Goal: Task Accomplishment & Management: Complete application form

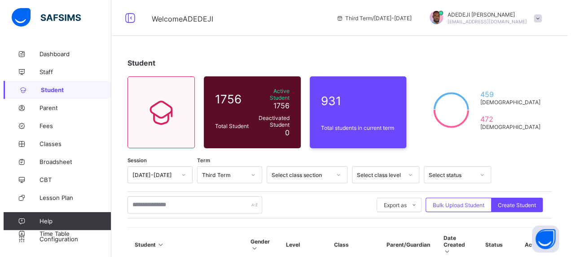
scroll to position [45, 0]
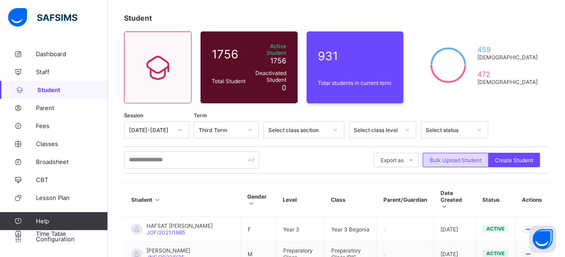
click at [459, 157] on span "Bulk Upload Student" at bounding box center [455, 160] width 52 height 7
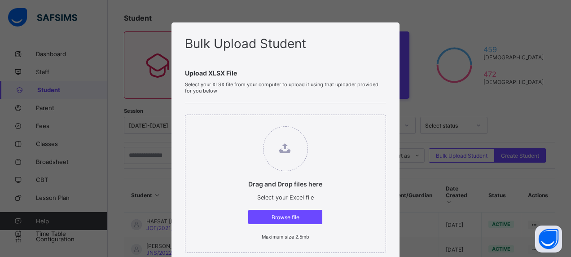
click at [262, 69] on span "Upload XLSX File" at bounding box center [286, 73] width 202 height 8
click at [290, 85] on span "Select your XLSX file from your computer to upload it using that uploader provi…" at bounding box center [286, 87] width 202 height 13
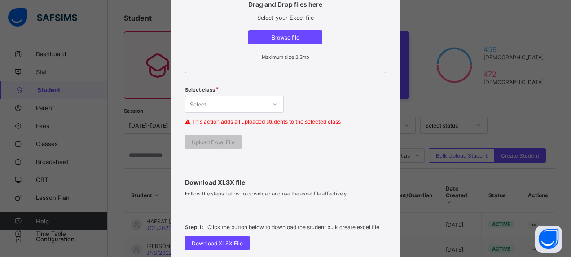
scroll to position [180, 0]
click at [281, 39] on span "Browse file" at bounding box center [285, 37] width 61 height 7
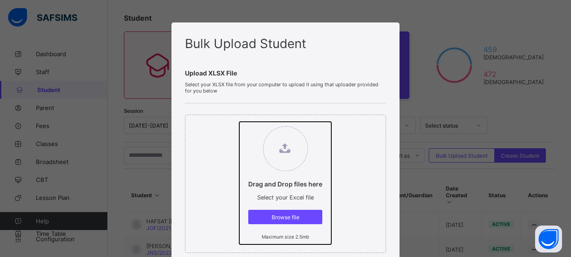
type input "**********"
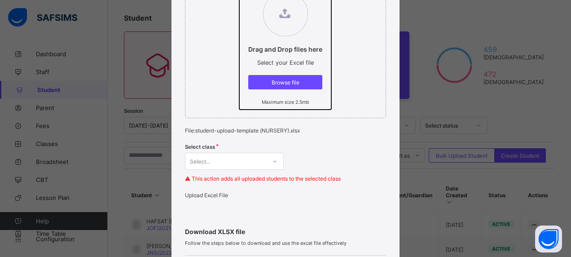
scroll to position [180, 0]
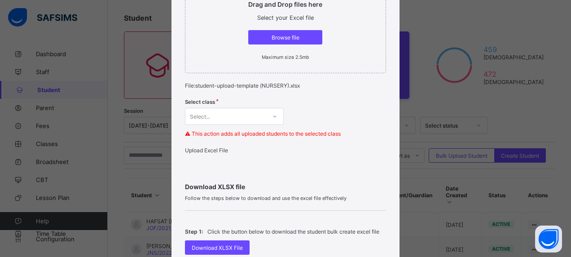
click at [272, 115] on div "Select class Select... ⚠ This action adds all uploaded students to the selected…" at bounding box center [286, 120] width 202 height 53
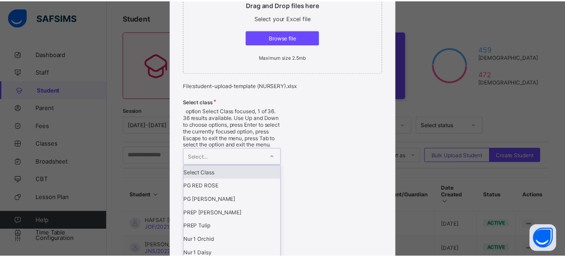
scroll to position [189, 0]
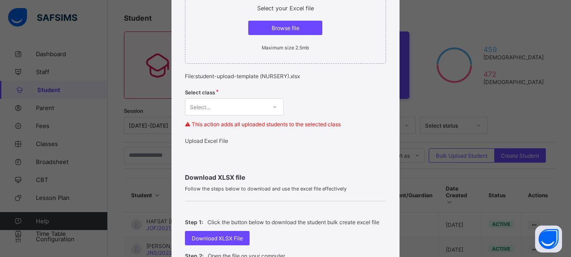
click at [203, 144] on span "Upload Excel File" at bounding box center [206, 140] width 43 height 7
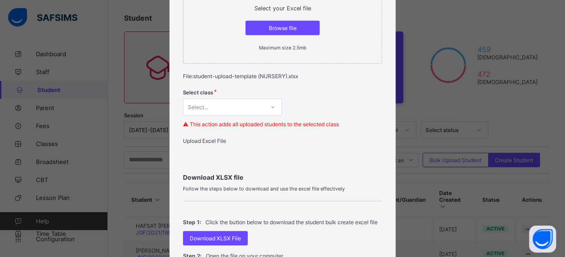
click at [293, 79] on div "Drag and Drop files here Select your Excel file Browse file Maximum size 2.5mb …" at bounding box center [282, 34] width 199 height 241
click at [286, 25] on span "Browse file" at bounding box center [282, 28] width 61 height 7
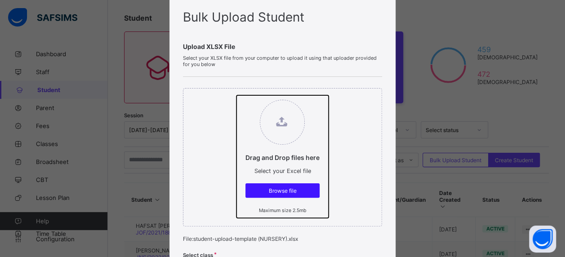
scroll to position [135, 0]
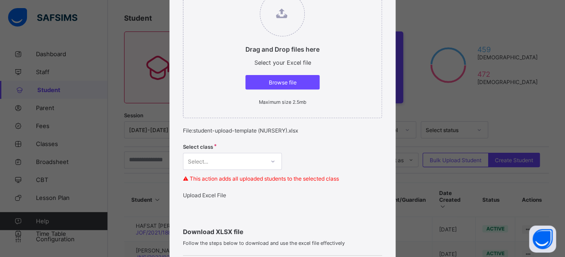
click at [208, 194] on span "Upload Excel File" at bounding box center [204, 195] width 43 height 7
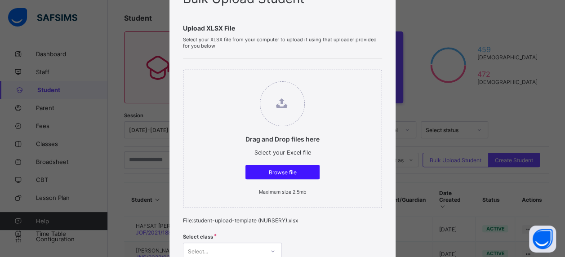
click at [274, 172] on span "Browse file" at bounding box center [282, 172] width 61 height 7
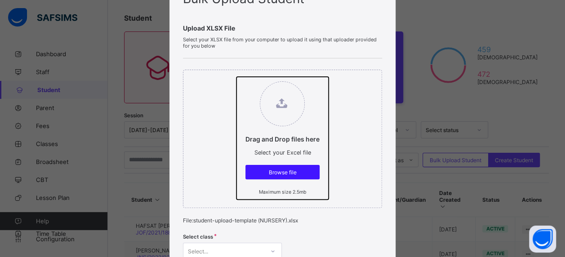
click at [236, 77] on input "Drag and Drop files here Select your Excel file Browse file Maximum size 2.5mb" at bounding box center [236, 77] width 0 height 0
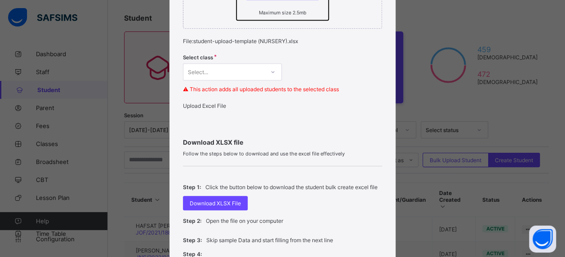
scroll to position [225, 0]
click at [200, 109] on span "Upload Excel File" at bounding box center [204, 105] width 43 height 7
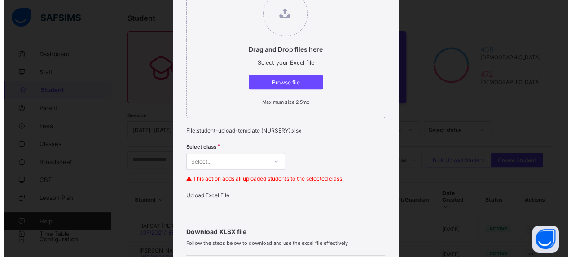
scroll to position [90, 0]
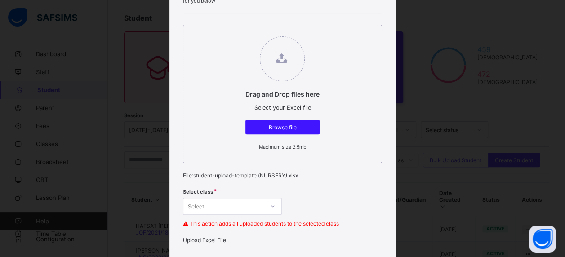
click at [276, 127] on span "Browse file" at bounding box center [282, 127] width 61 height 7
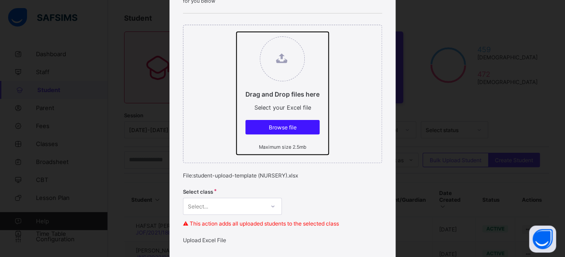
click at [236, 32] on input "Drag and Drop files here Select your Excel file Browse file Maximum size 2.5mb" at bounding box center [236, 32] width 0 height 0
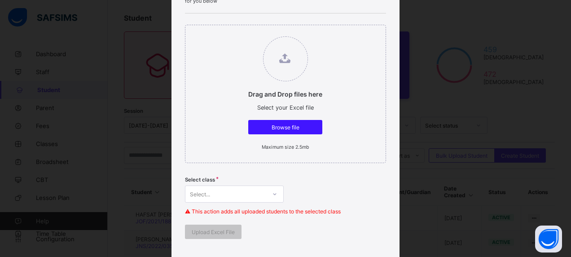
click at [290, 124] on span "Browse file" at bounding box center [285, 127] width 61 height 7
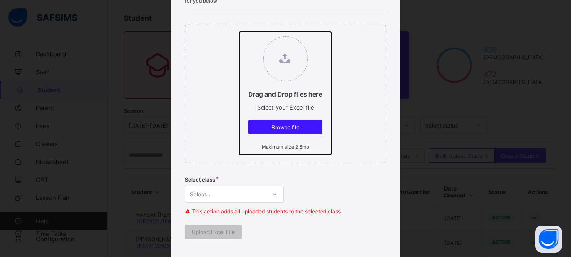
click at [239, 32] on input "Drag and Drop files here Select your Excel file Browse file Maximum size 2.5mb" at bounding box center [239, 32] width 0 height 0
type input "**********"
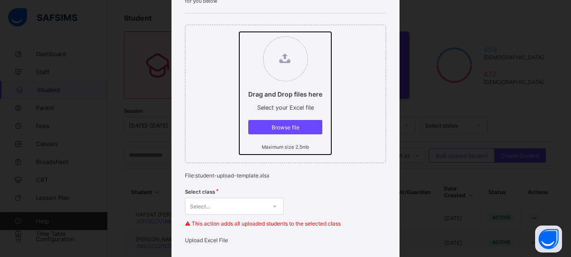
scroll to position [135, 0]
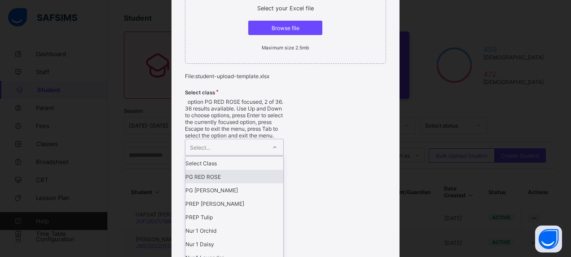
scroll to position [345, 0]
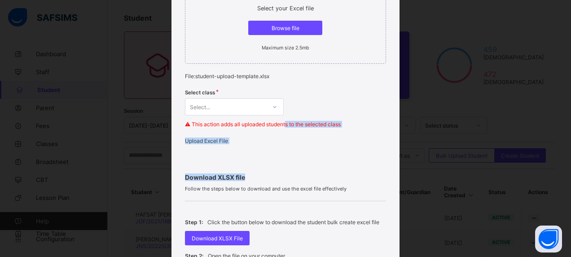
drag, startPoint x: 282, startPoint y: 152, endPoint x: 281, endPoint y: 132, distance: 20.2
click at [281, 132] on div "Bulk Upload Student Upload XLSX File Select your XLSX file from your computer t…" at bounding box center [286, 130] width 229 height 594
drag, startPoint x: 281, startPoint y: 132, endPoint x: 267, endPoint y: 163, distance: 34.6
click at [227, 144] on span "Upload Excel File" at bounding box center [206, 140] width 43 height 7
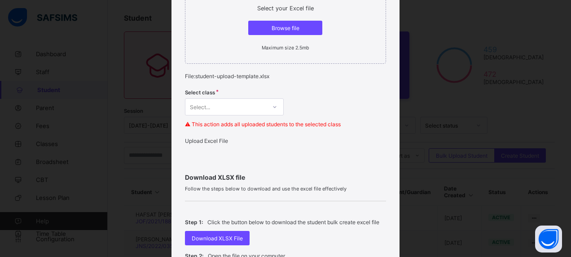
click at [275, 103] on div at bounding box center [274, 107] width 15 height 14
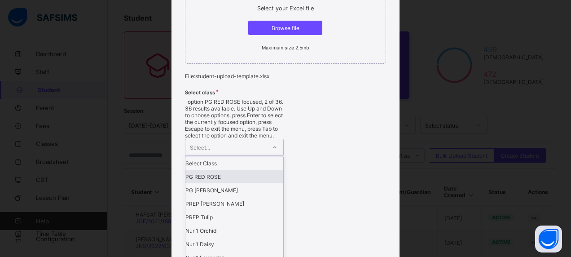
scroll to position [0, 0]
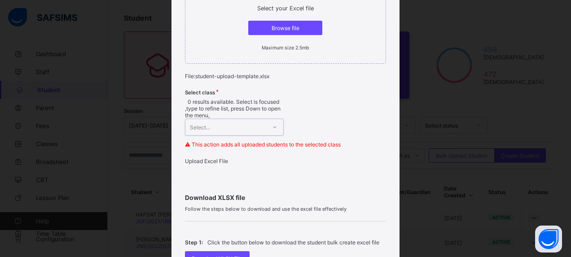
click at [273, 126] on icon at bounding box center [274, 127] width 3 height 2
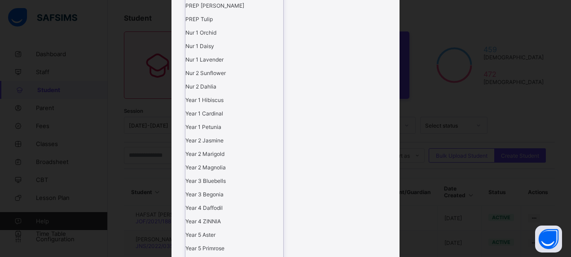
scroll to position [414, 0]
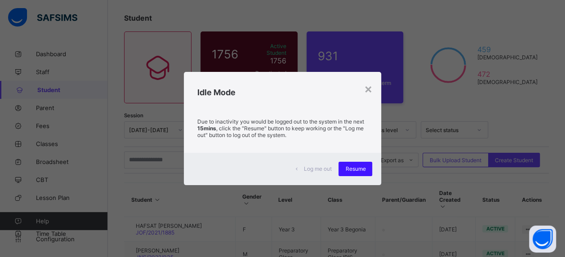
click at [356, 166] on span "Resume" at bounding box center [355, 168] width 20 height 7
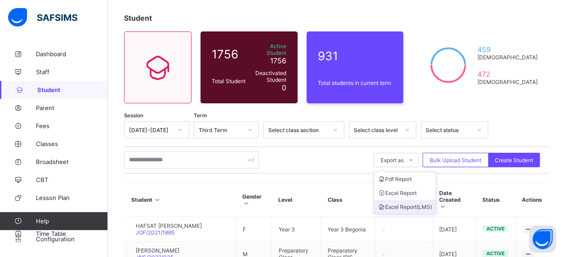
click at [406, 202] on li "Excel Report (LMS)" at bounding box center [405, 207] width 62 height 14
click at [354, 151] on div "Export as Pdf Report Excel Report Excel Report (LMS) Bulk Upload Student Create…" at bounding box center [336, 159] width 424 height 17
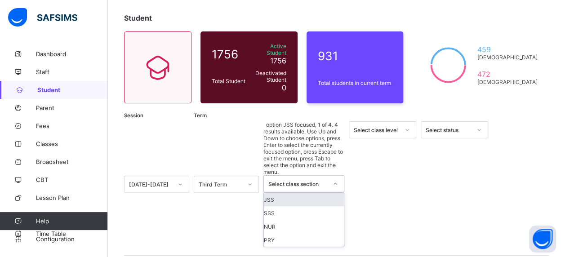
click at [331, 177] on div at bounding box center [334, 184] width 15 height 14
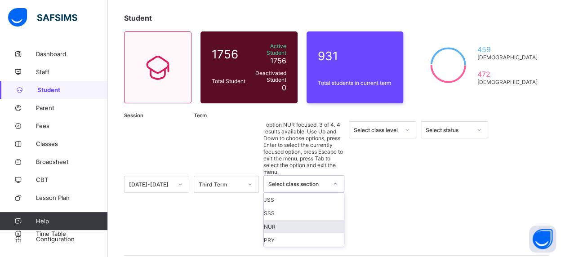
click at [319, 220] on div "NUR" at bounding box center [304, 226] width 80 height 13
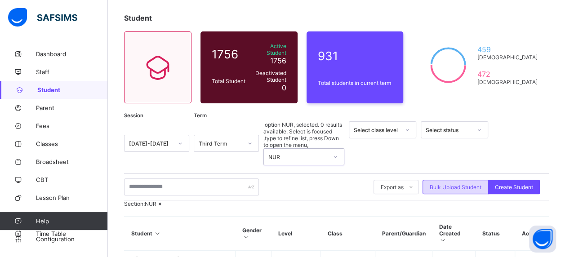
click at [438, 184] on span "Bulk Upload Student" at bounding box center [455, 187] width 52 height 7
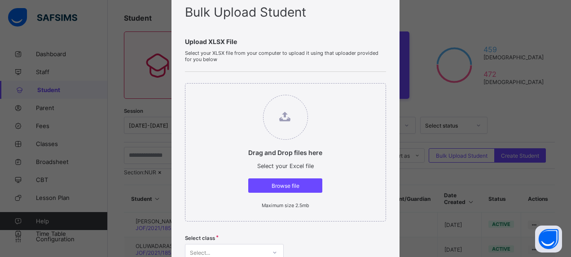
scroll to position [90, 0]
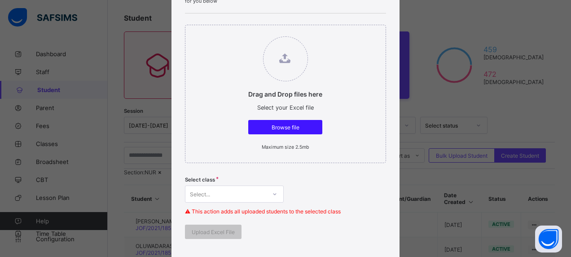
click at [292, 126] on span "Browse file" at bounding box center [285, 127] width 61 height 7
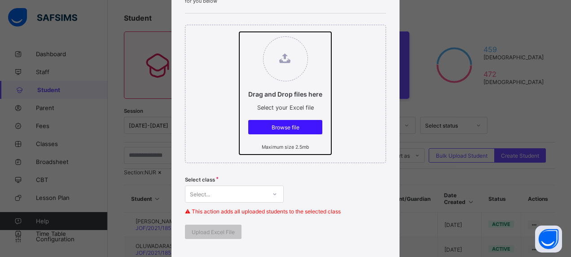
click at [239, 32] on input "Drag and Drop files here Select your Excel file Browse file Maximum size 2.5mb" at bounding box center [239, 32] width 0 height 0
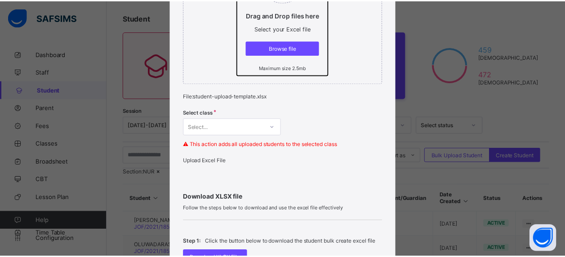
scroll to position [180, 0]
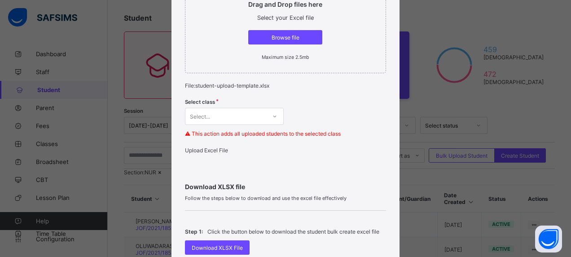
click at [215, 154] on div "Upload Excel File" at bounding box center [286, 150] width 202 height 7
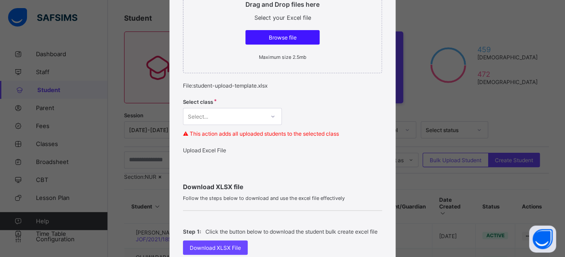
click at [285, 31] on div "Browse file" at bounding box center [282, 37] width 74 height 14
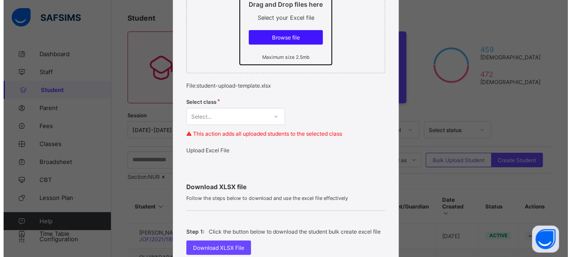
scroll to position [0, 0]
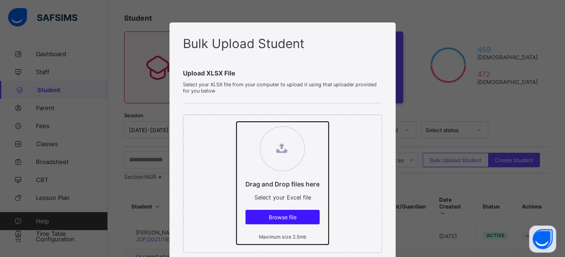
type input "**********"
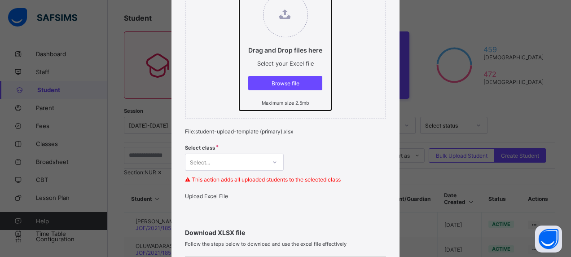
scroll to position [180, 0]
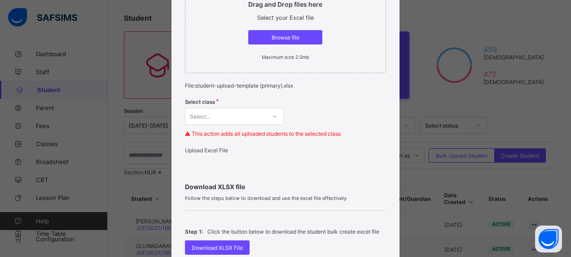
click at [272, 117] on div "Select class Select... ⚠ This action adds all uploaded students to the selected…" at bounding box center [286, 120] width 202 height 53
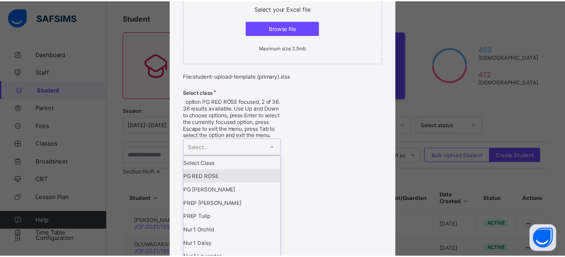
scroll to position [350, 0]
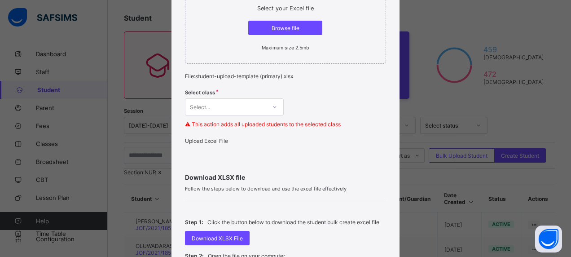
click at [298, 148] on div "Drag and Drop files here Select your Excel file Browse file Maximum size 2.5mb …" at bounding box center [286, 34] width 202 height 241
click at [228, 141] on span "Upload Excel File" at bounding box center [206, 140] width 43 height 7
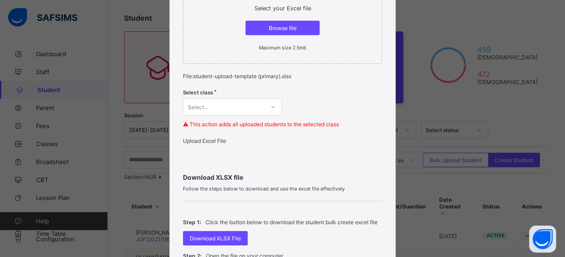
click at [281, 29] on span "Browse file" at bounding box center [282, 28] width 61 height 7
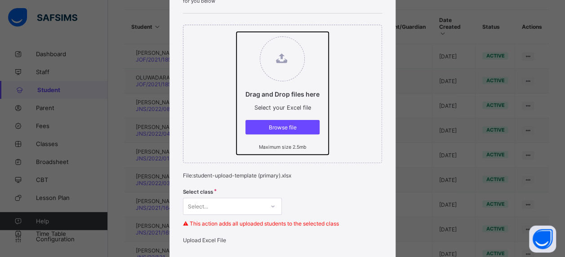
scroll to position [135, 0]
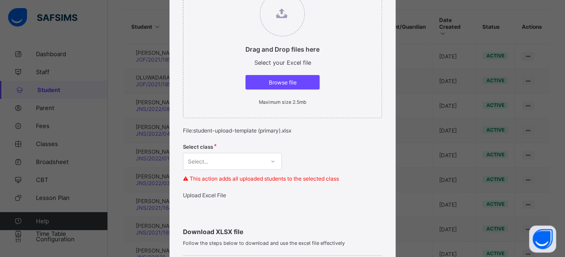
click at [212, 194] on span "Upload Excel File" at bounding box center [204, 195] width 43 height 7
click at [275, 82] on span "Browse file" at bounding box center [282, 82] width 61 height 7
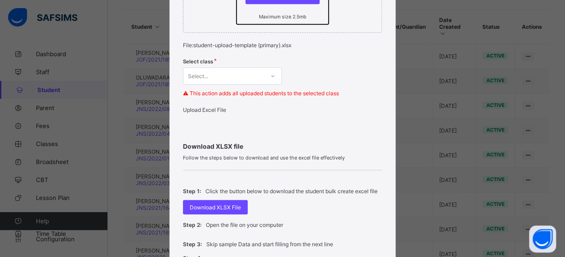
scroll to position [225, 0]
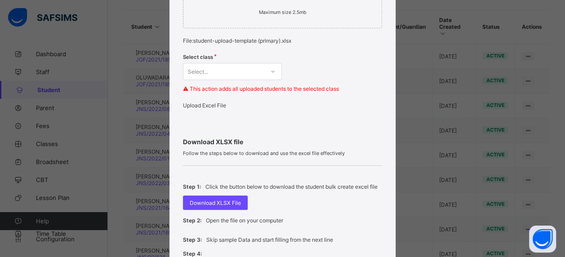
click at [266, 70] on div at bounding box center [272, 71] width 15 height 14
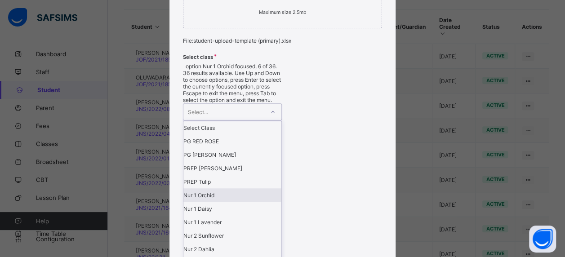
scroll to position [135, 0]
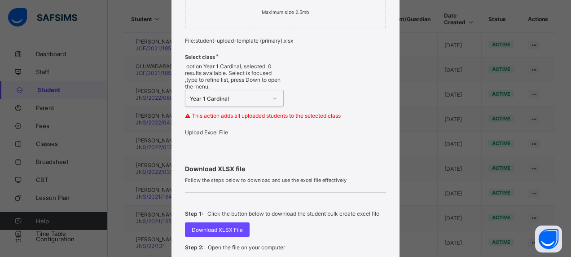
click at [219, 129] on span "Upload Excel File" at bounding box center [206, 132] width 43 height 7
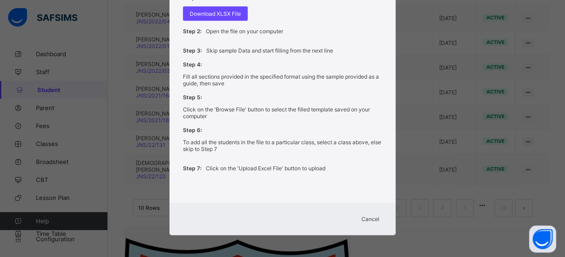
scroll to position [353, 0]
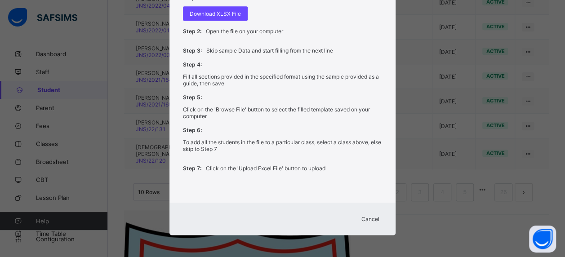
click at [367, 216] on span "Cancel" at bounding box center [370, 219] width 18 height 7
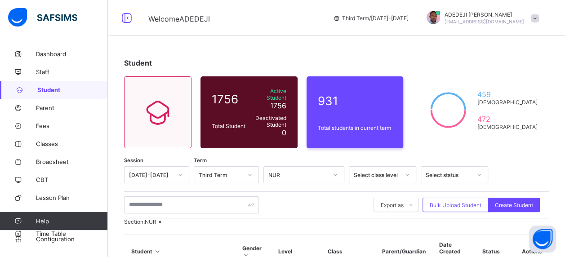
scroll to position [90, 0]
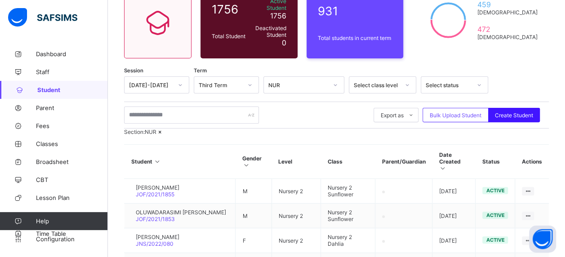
click at [519, 108] on div "Create Student" at bounding box center [514, 115] width 52 height 14
select select "**"
